Goal: Use online tool/utility: Utilize a website feature to perform a specific function

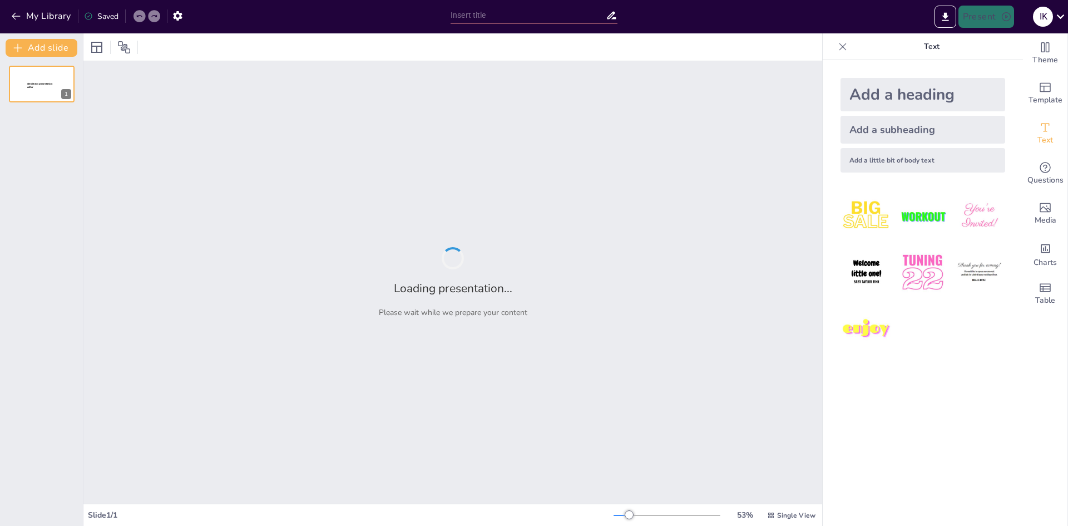
type input "Создание Холдинговой Структуры: Путь к Эффективному Управлению в [GEOGRAPHIC_DA…"
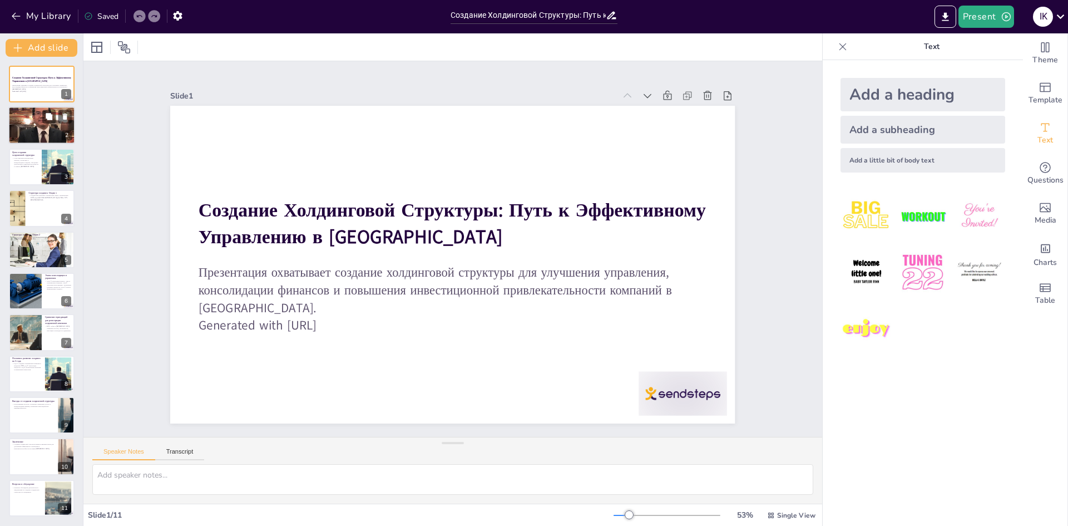
click at [40, 131] on div at bounding box center [41, 125] width 67 height 87
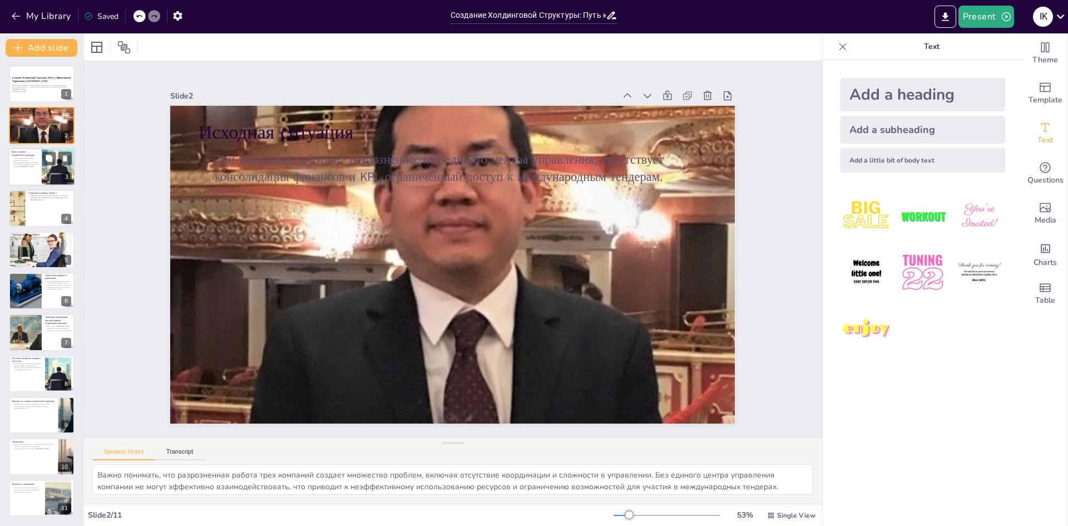
click at [26, 161] on p "Стать ведущим региональным игроком, участвовать в международных тендерах, обесп…" at bounding box center [25, 162] width 27 height 11
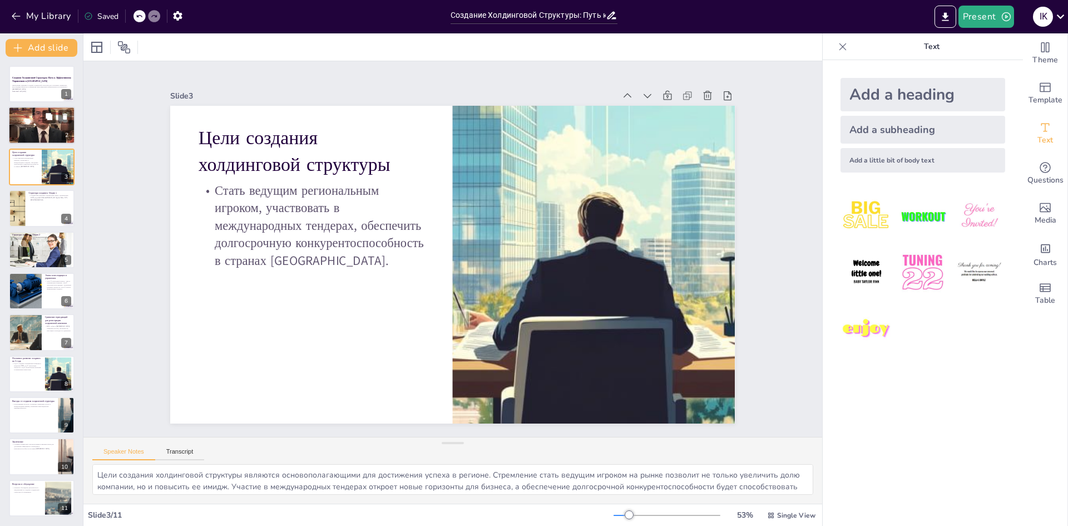
click at [35, 132] on div at bounding box center [41, 125] width 67 height 87
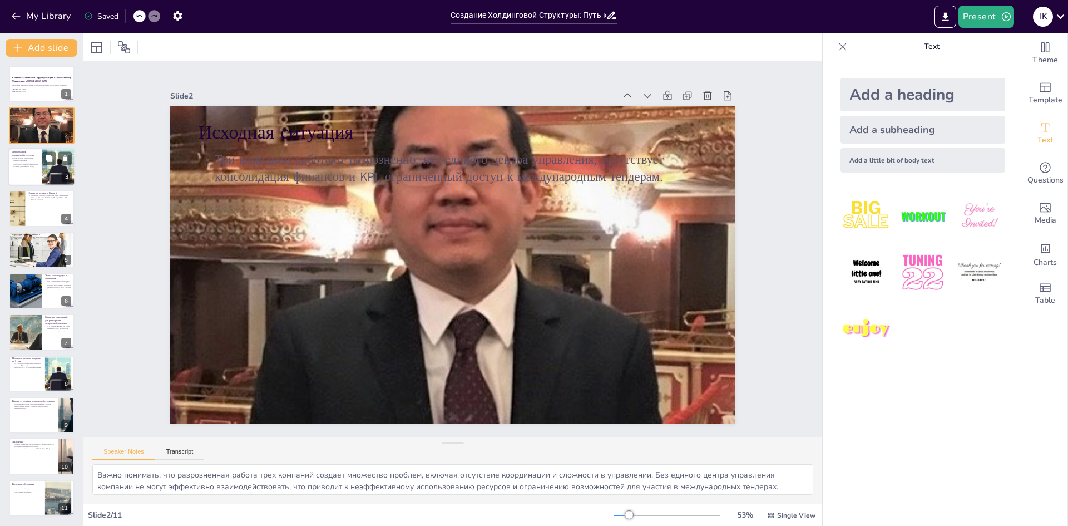
click at [25, 173] on div at bounding box center [41, 167] width 67 height 38
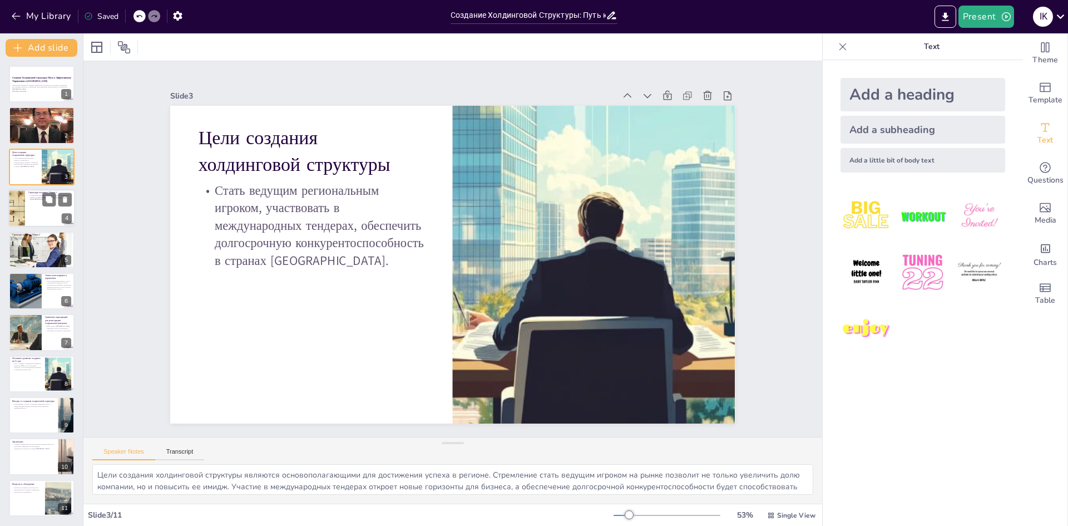
click at [33, 202] on div at bounding box center [41, 208] width 67 height 38
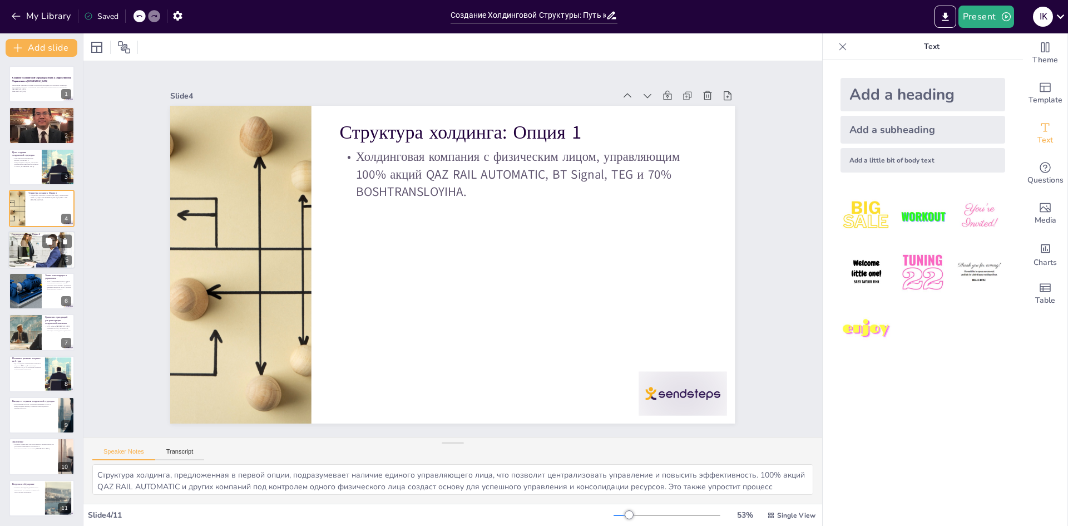
click at [39, 251] on div at bounding box center [41, 249] width 67 height 44
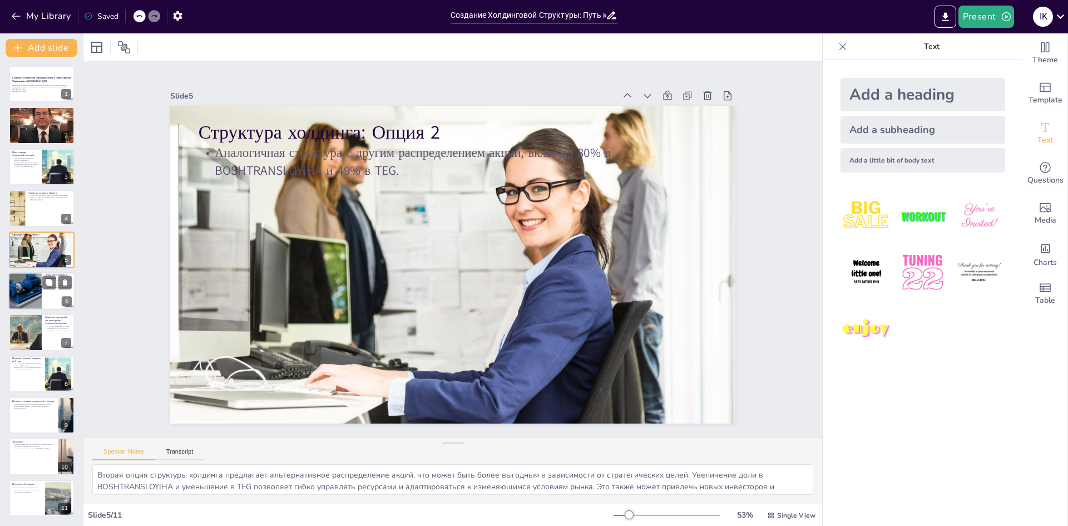
click at [23, 284] on div at bounding box center [24, 291] width 53 height 38
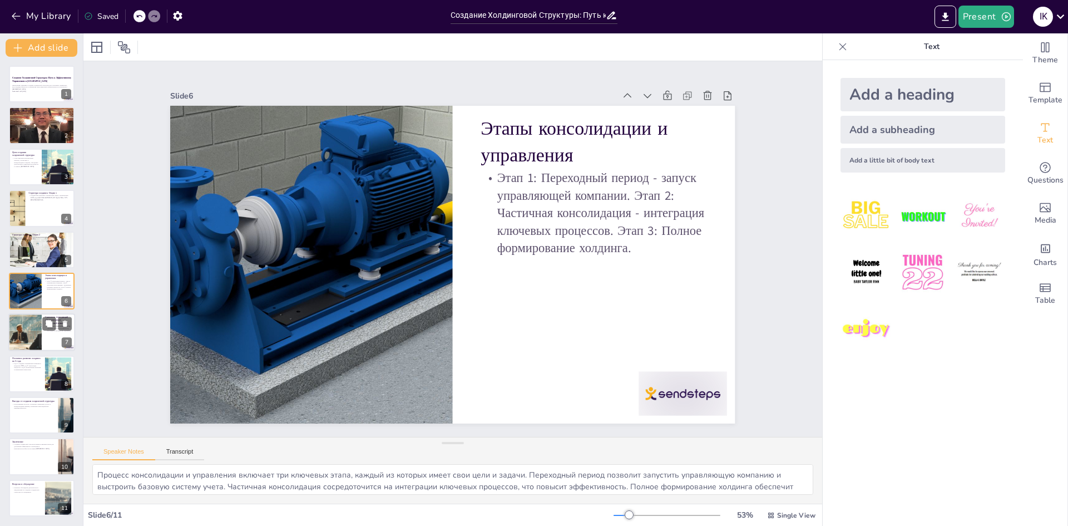
click at [31, 329] on div at bounding box center [25, 333] width 138 height 38
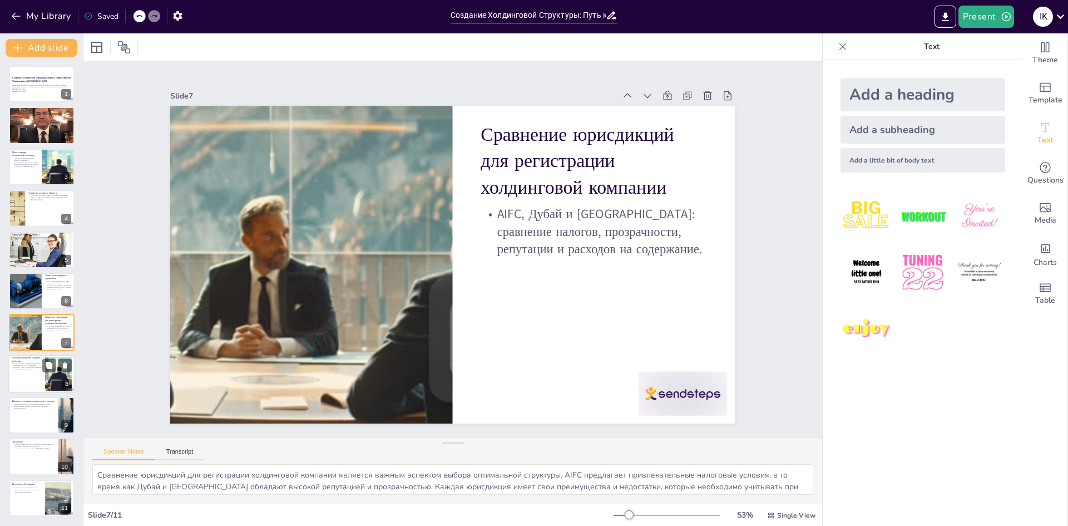
click at [32, 383] on div at bounding box center [41, 374] width 67 height 38
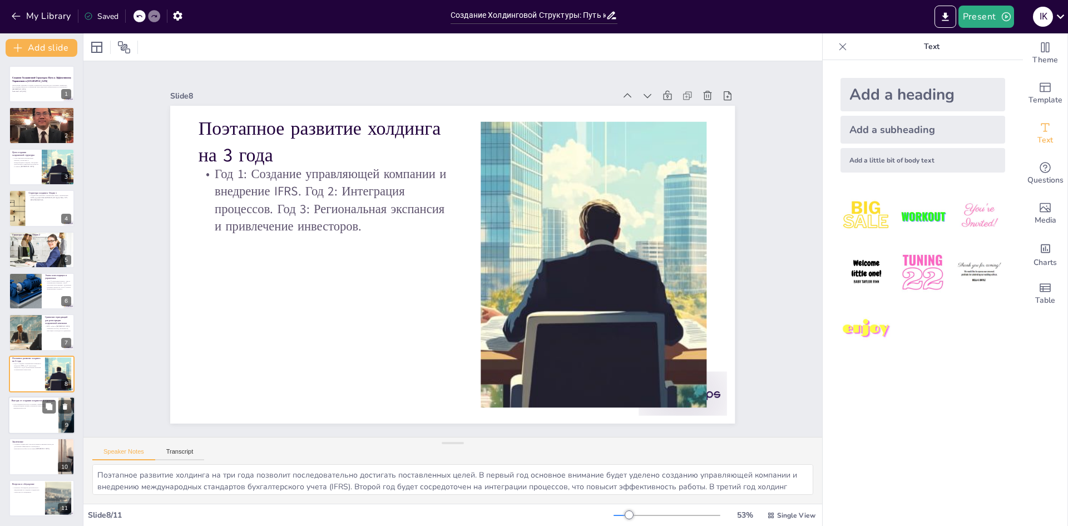
click at [40, 421] on div at bounding box center [41, 415] width 67 height 38
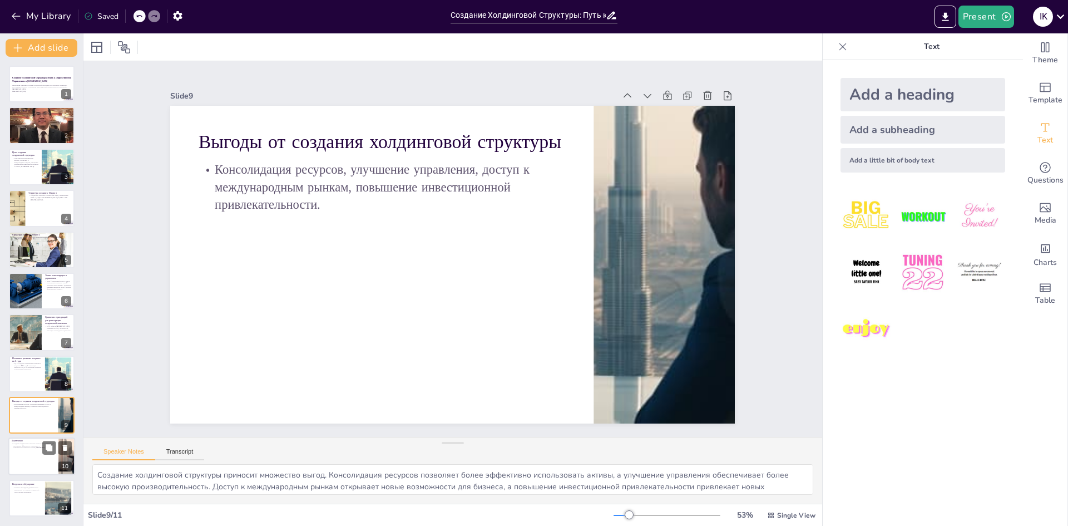
click at [46, 465] on div at bounding box center [41, 457] width 67 height 38
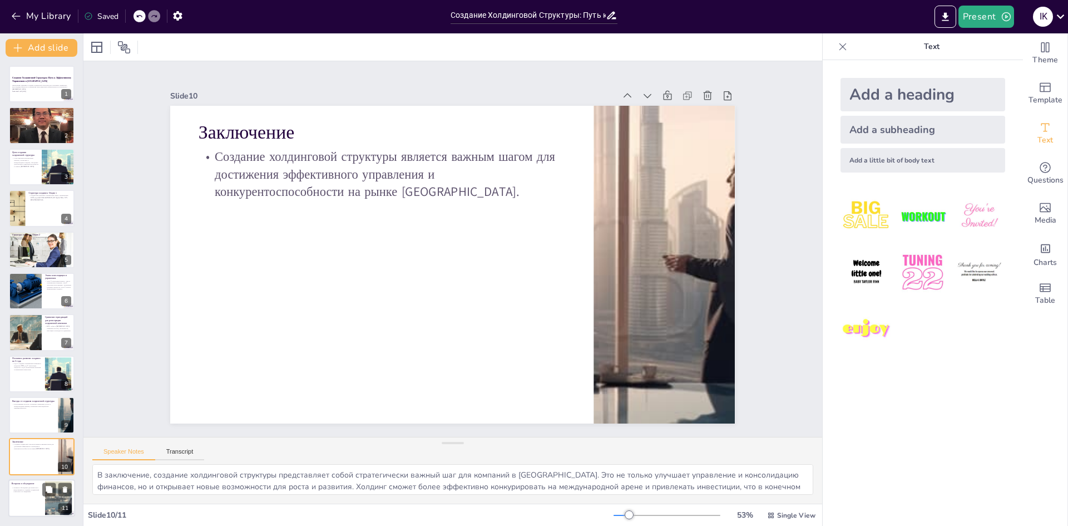
click at [35, 496] on div at bounding box center [41, 498] width 67 height 38
type textarea "На этом этапе презентации мы приглашаем всех участников задать вопросы и подели…"
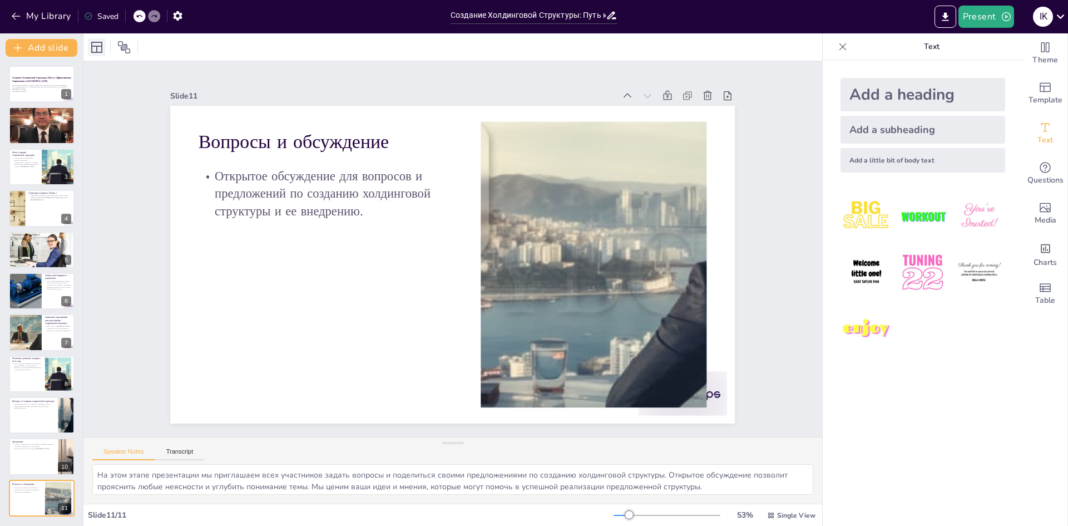
click at [88, 44] on div at bounding box center [97, 47] width 18 height 18
click at [125, 47] on icon at bounding box center [123, 47] width 13 height 13
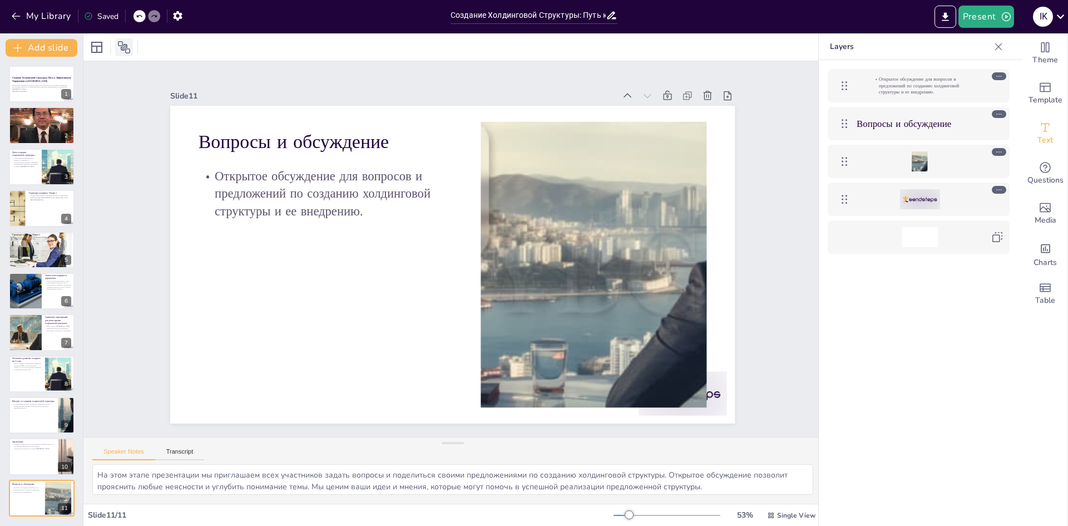
click at [125, 48] on icon at bounding box center [123, 47] width 13 height 13
click at [999, 44] on icon at bounding box center [998, 46] width 11 height 11
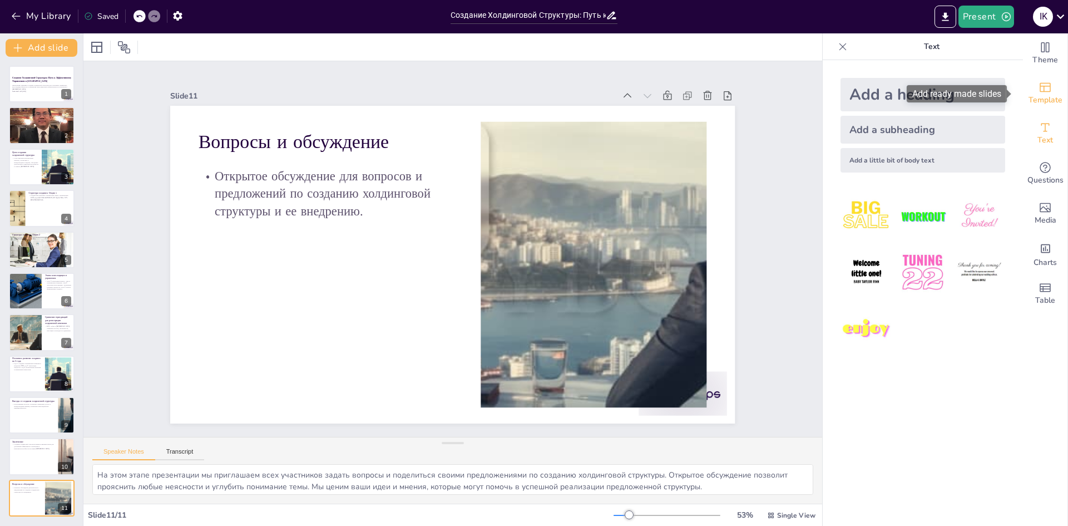
click at [1033, 99] on span "Template" at bounding box center [1045, 100] width 34 height 12
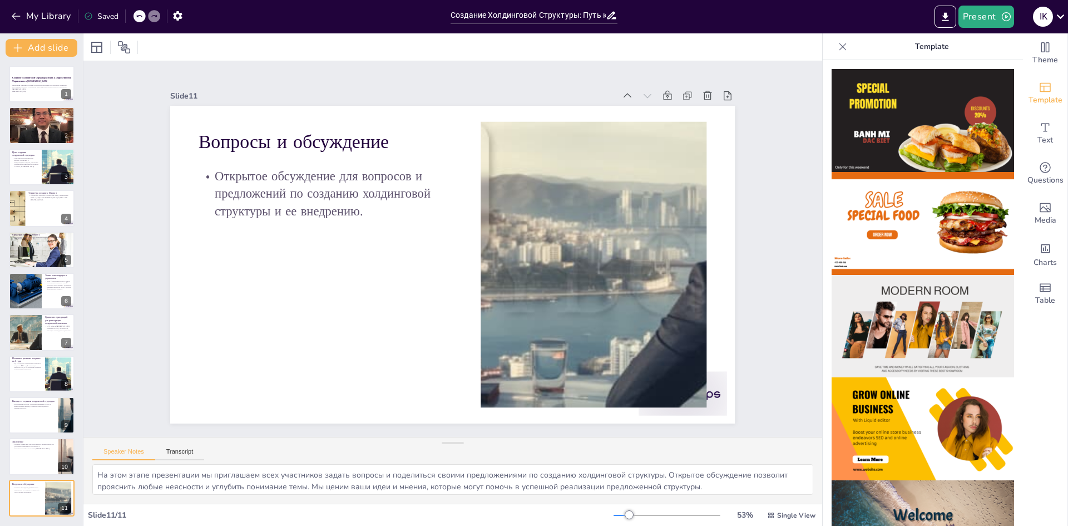
click at [908, 211] on img at bounding box center [922, 223] width 182 height 103
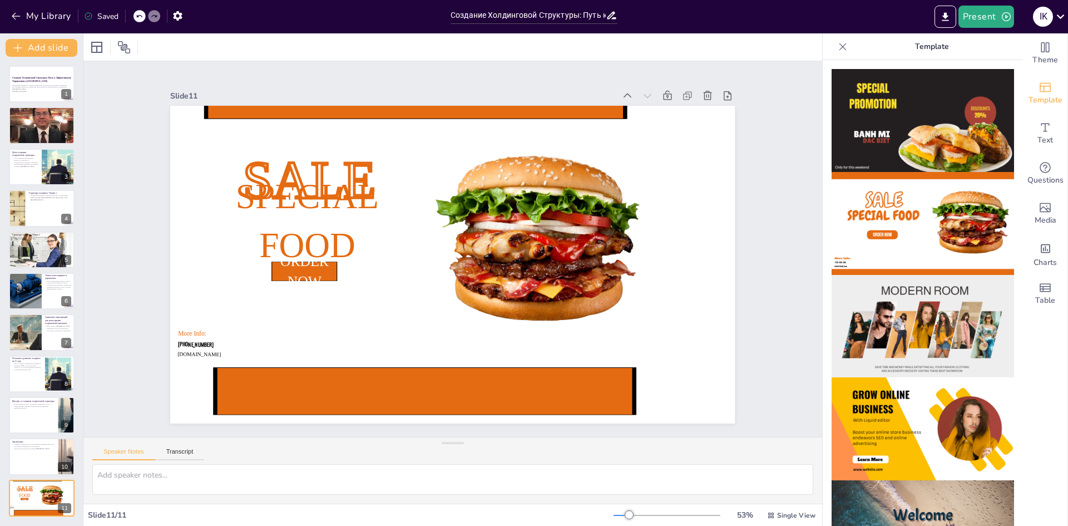
click at [926, 118] on img at bounding box center [922, 120] width 182 height 103
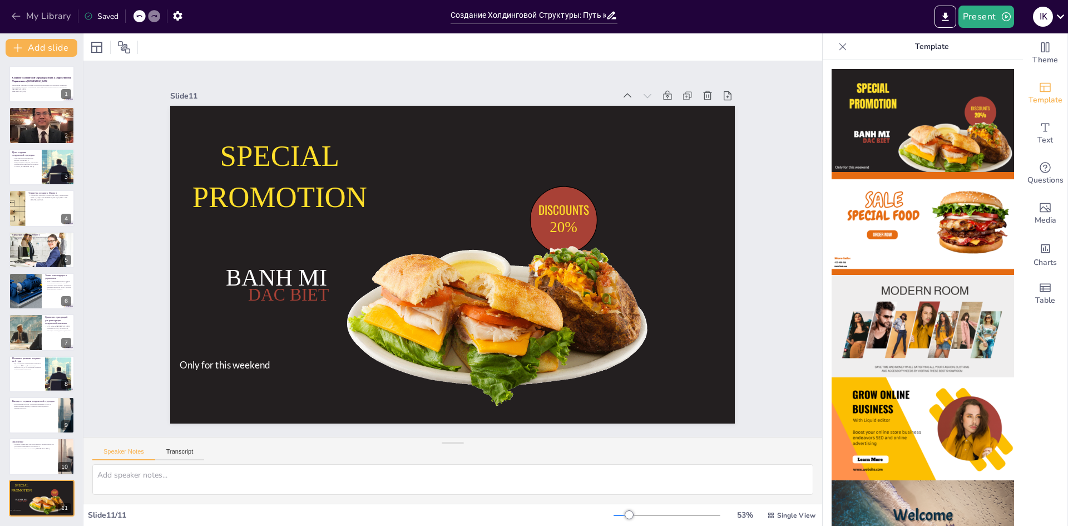
click at [20, 19] on icon "button" at bounding box center [16, 16] width 11 height 11
